Goal: Task Accomplishment & Management: Use online tool/utility

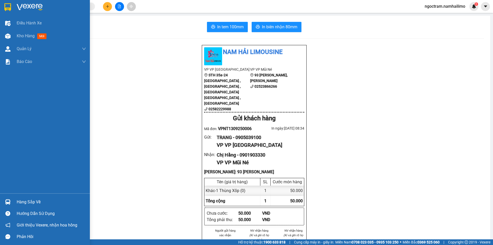
click at [22, 8] on img at bounding box center [30, 7] width 26 height 8
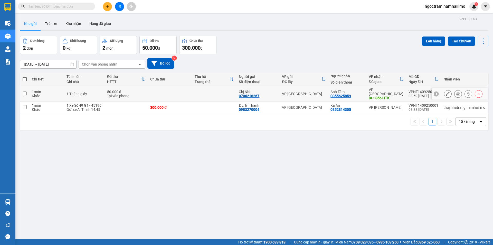
click at [167, 90] on td at bounding box center [170, 94] width 44 height 16
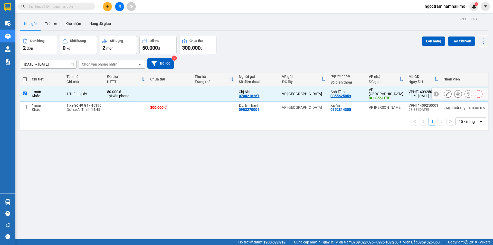
checkbox input "true"
click at [457, 93] on icon at bounding box center [459, 94] width 4 height 4
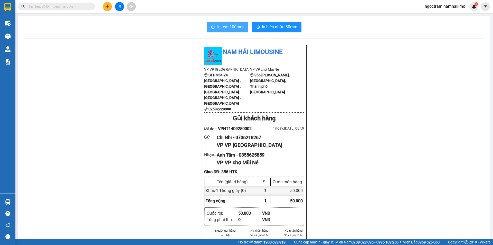
click at [232, 29] on span "In tem 100mm" at bounding box center [230, 27] width 26 height 6
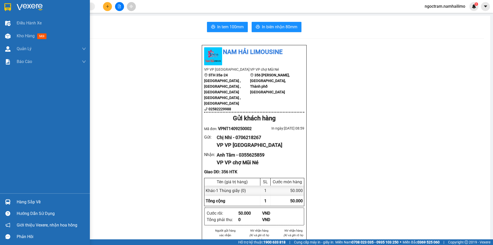
drag, startPoint x: 27, startPoint y: 7, endPoint x: 32, endPoint y: 6, distance: 4.7
click at [27, 7] on img at bounding box center [30, 7] width 26 height 8
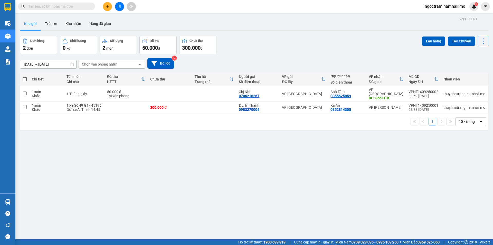
click at [120, 64] on div "Chọn văn phòng nhận" at bounding box center [108, 64] width 59 height 8
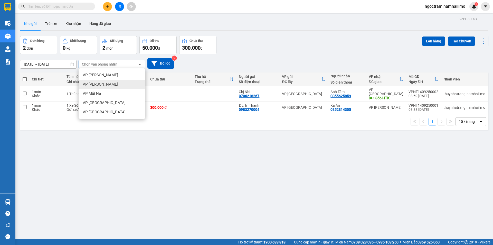
click at [117, 85] on div "VP [PERSON_NAME]" at bounding box center [112, 84] width 67 height 9
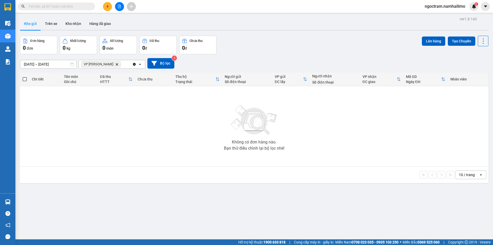
click at [122, 67] on div "VP Phan Thiết Delete" at bounding box center [105, 64] width 53 height 8
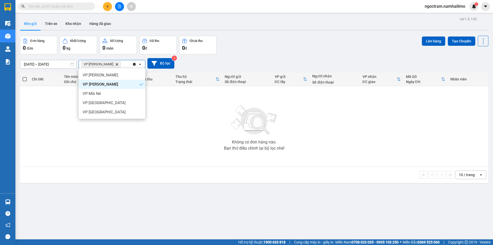
drag, startPoint x: 113, startPoint y: 84, endPoint x: 118, endPoint y: 83, distance: 4.4
click at [117, 83] on div "VP [PERSON_NAME]" at bounding box center [112, 84] width 67 height 9
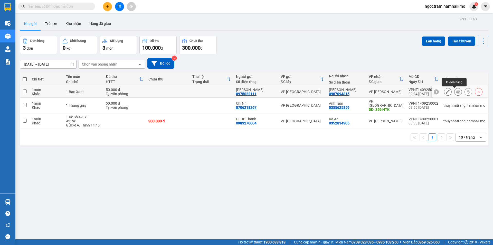
click at [457, 92] on icon at bounding box center [459, 92] width 4 height 4
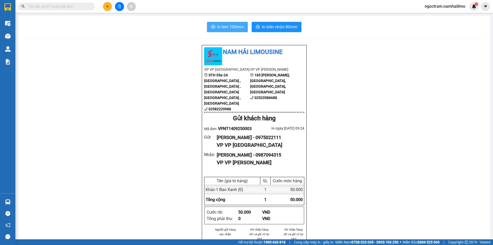
click at [224, 27] on span "In tem 100mm" at bounding box center [230, 27] width 26 height 6
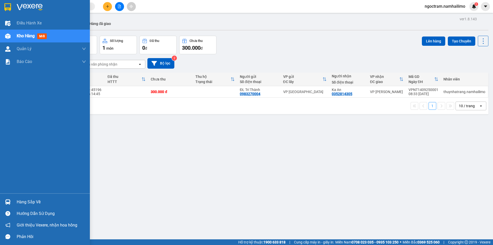
click at [30, 200] on div "Hàng sắp về" at bounding box center [51, 202] width 69 height 8
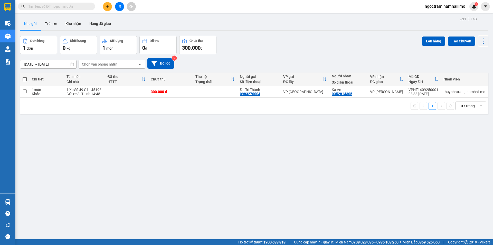
click at [223, 145] on section "Kết quả tìm kiếm ( 0 ) Bộ lọc No Data ngoctram.namhailimo 1 Điều hành xe Kho hà…" at bounding box center [246, 122] width 493 height 245
click at [53, 24] on button "Trên xe" at bounding box center [51, 23] width 21 height 12
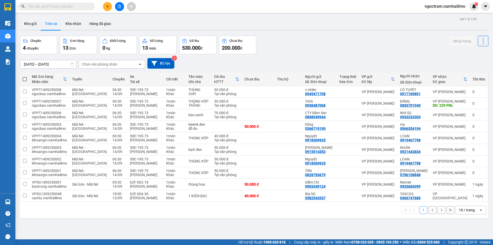
click at [118, 65] on div "Chọn văn phòng nhận" at bounding box center [108, 64] width 59 height 8
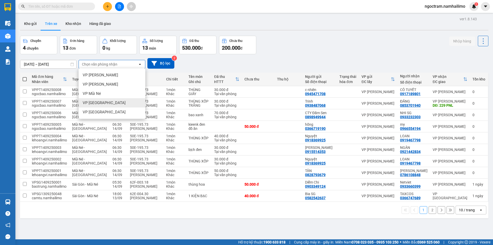
drag, startPoint x: 104, startPoint y: 103, endPoint x: 127, endPoint y: 99, distance: 23.7
click at [105, 102] on span "VP [GEOGRAPHIC_DATA]" at bounding box center [104, 102] width 43 height 5
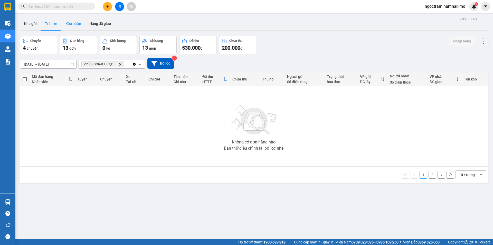
click at [69, 25] on button "Kho nhận" at bounding box center [73, 23] width 24 height 12
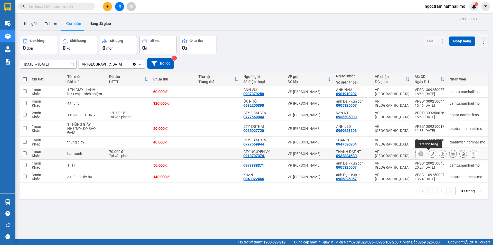
click at [431, 154] on icon at bounding box center [433, 154] width 4 height 4
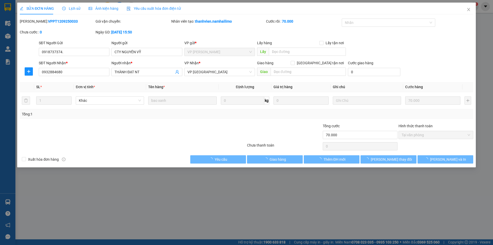
type input "0918737374."
type input "CTY NGUYÊN VỸ"
type input "0932884680"
type input "THÀNH ĐẠT NT"
type input "70.000"
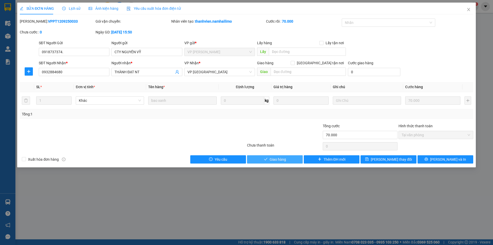
click at [287, 159] on button "Giao hàng" at bounding box center [275, 159] width 56 height 8
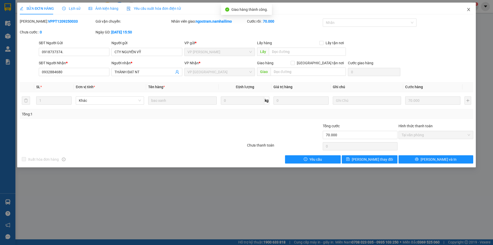
click at [469, 11] on icon "close" at bounding box center [469, 9] width 4 height 4
